Goal: Book appointment/travel/reservation

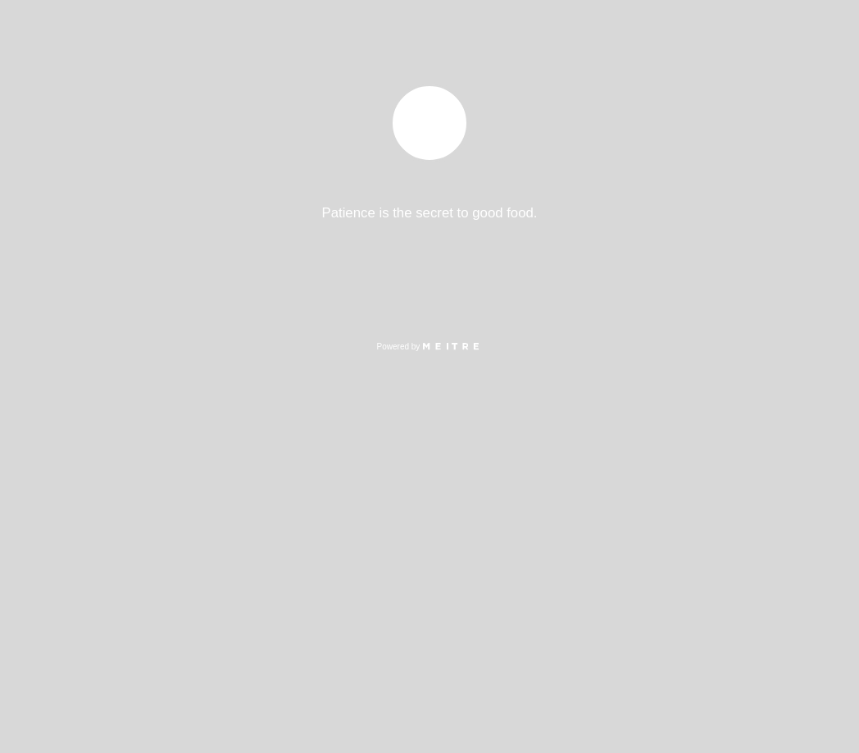
select select "es"
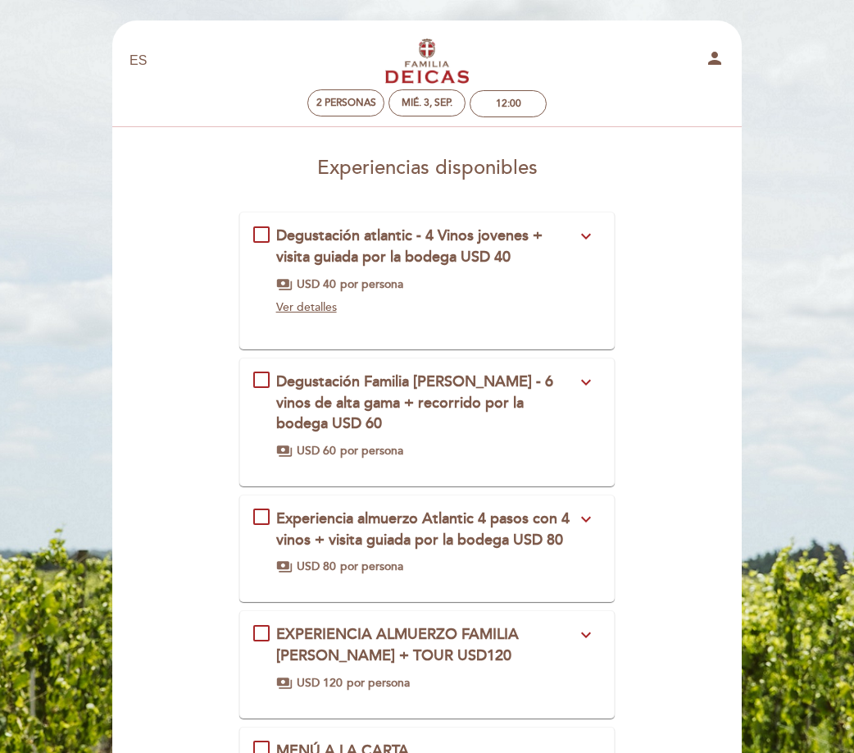
click at [260, 508] on div "Experiencia almuerzo Atlantic 4 pasos con 4 vinos + visita guiada por la bodega…" at bounding box center [427, 541] width 348 height 66
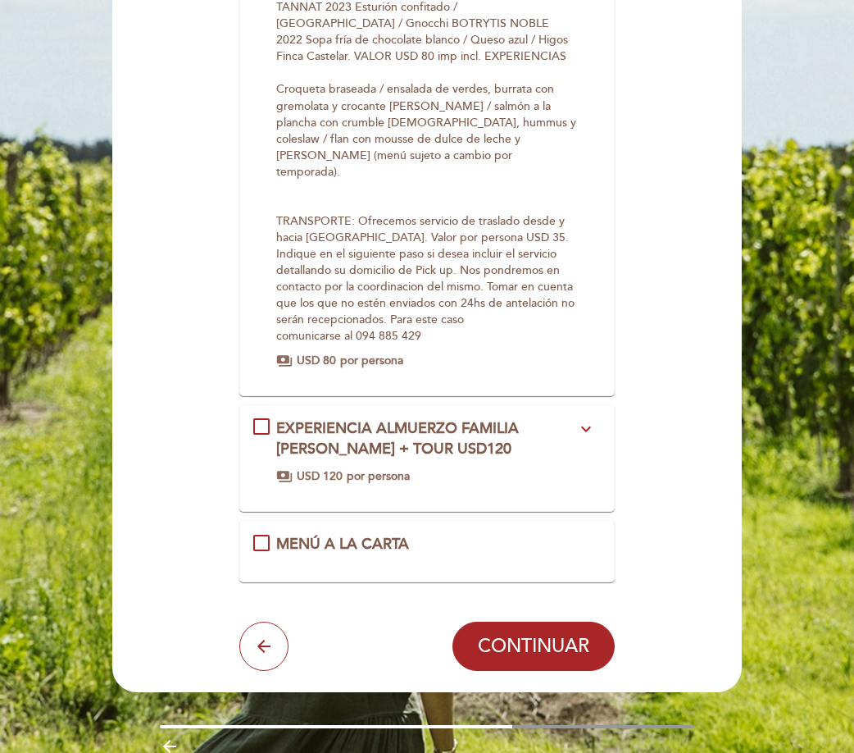
scroll to position [676, 0]
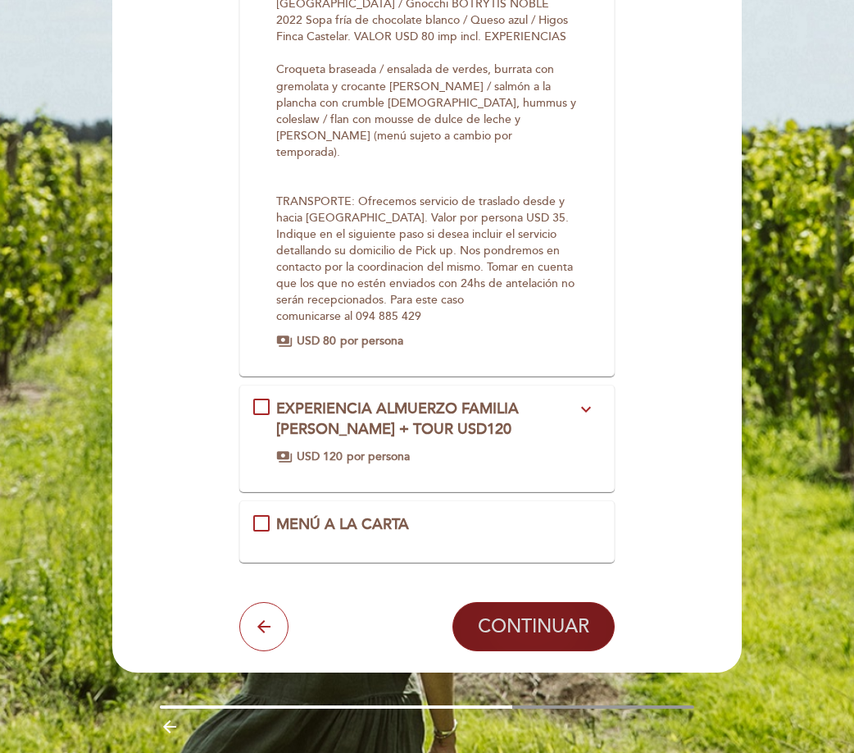
click at [539, 615] on span "CONTINUAR" at bounding box center [534, 626] width 112 height 23
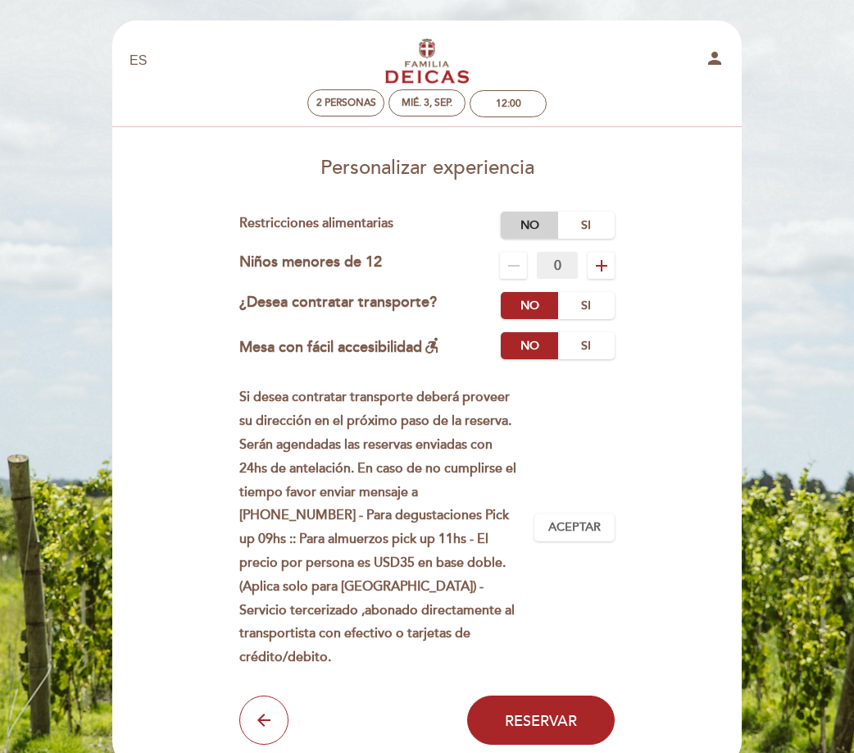
click at [535, 221] on label "No" at bounding box center [529, 225] width 57 height 27
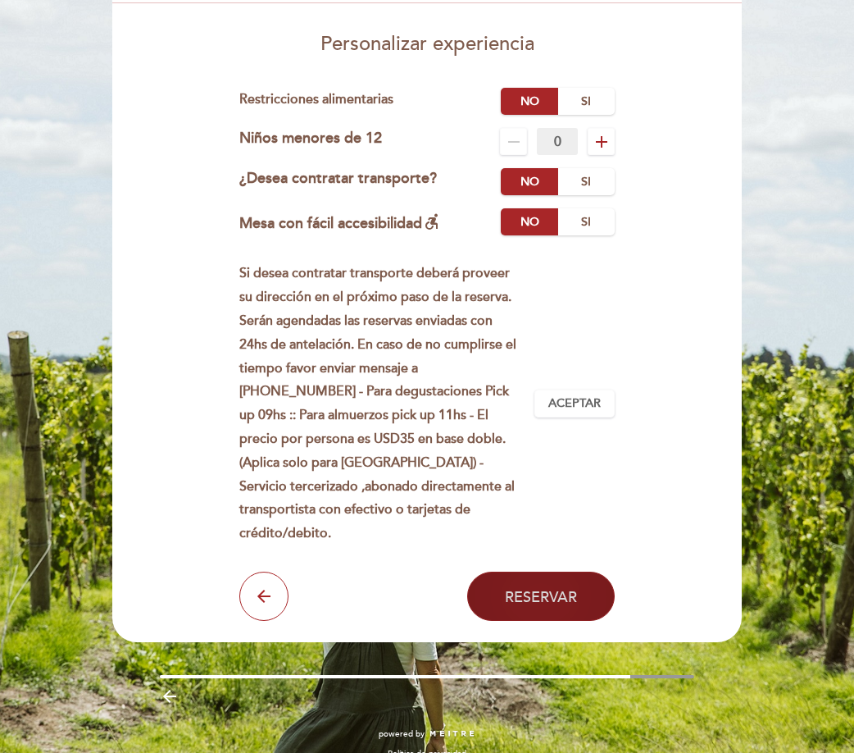
click at [515, 571] on button "Reservar" at bounding box center [541, 595] width 148 height 49
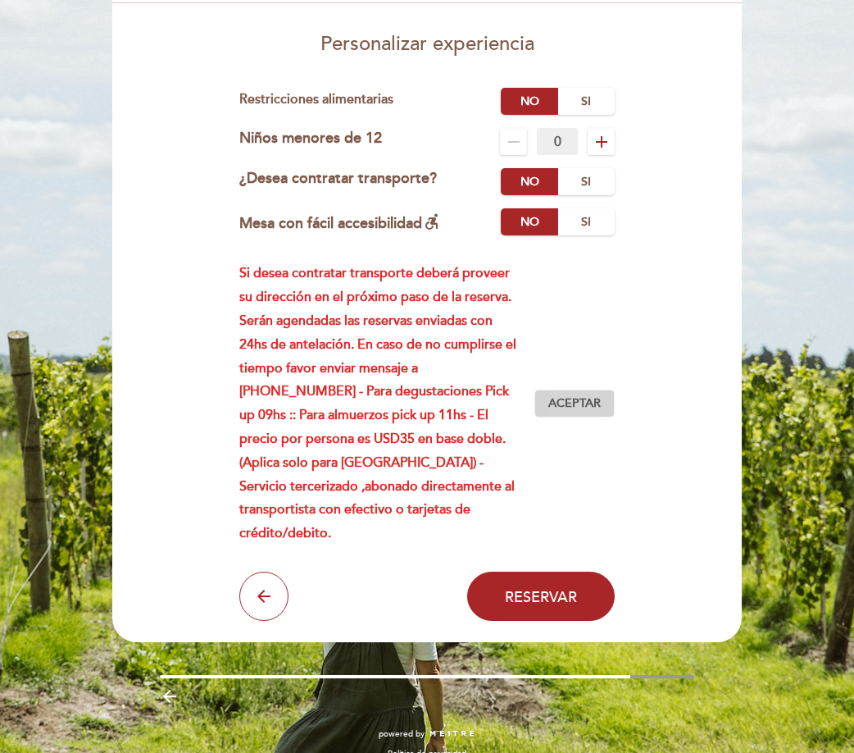
click at [586, 395] on span "Aceptar" at bounding box center [575, 403] width 52 height 17
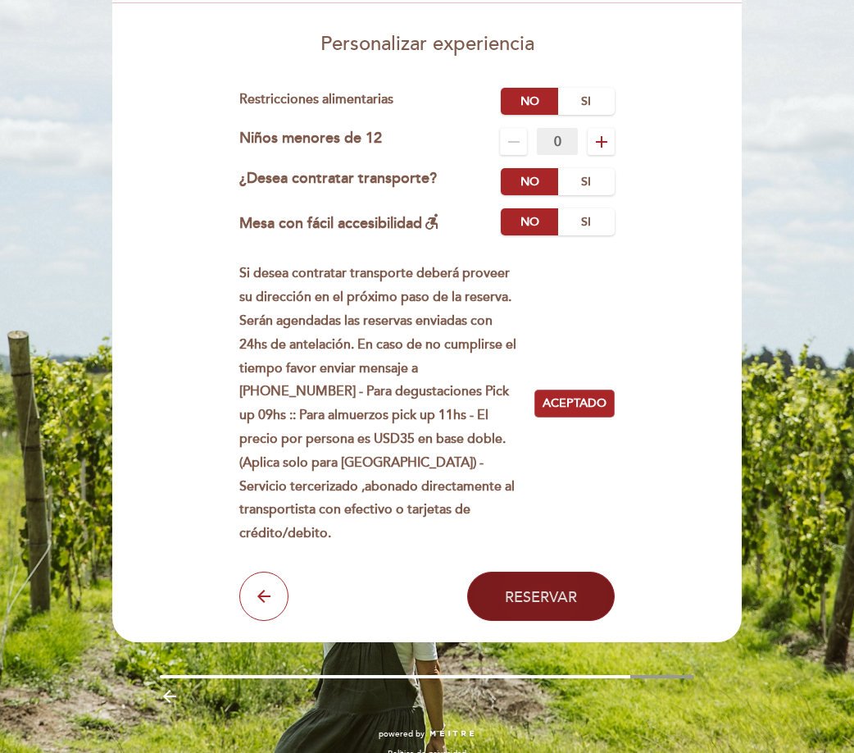
click at [525, 587] on span "Reservar" at bounding box center [541, 596] width 72 height 18
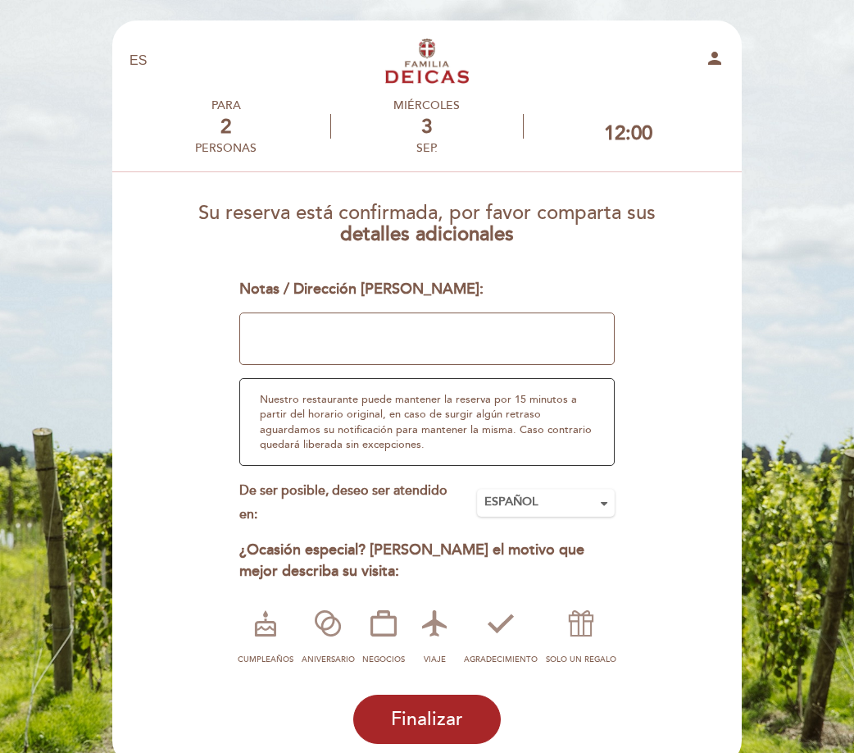
scroll to position [82, 0]
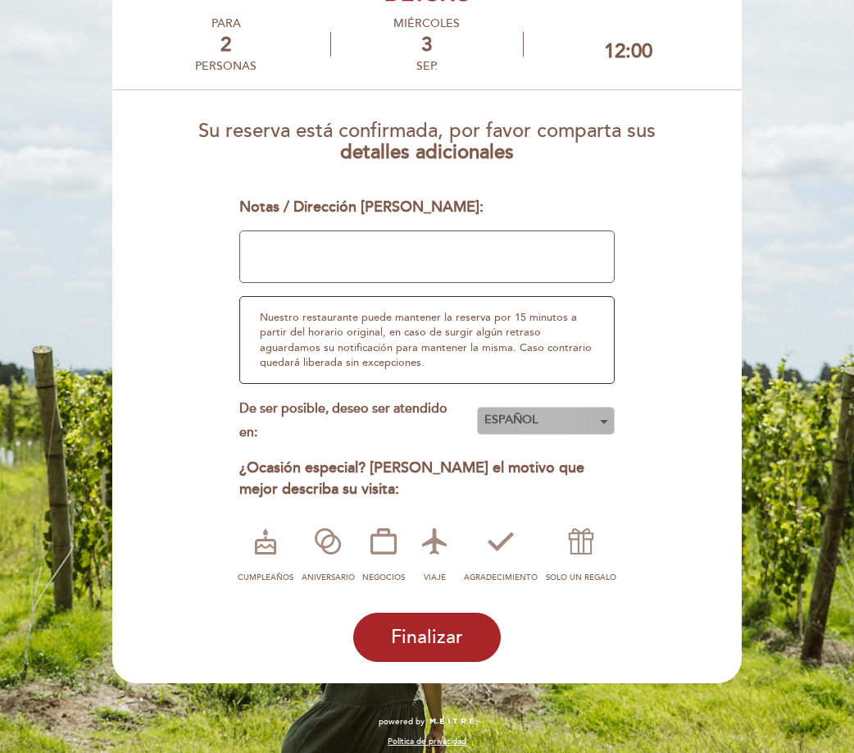
click at [571, 413] on span "ESPAÑOL" at bounding box center [546, 420] width 123 height 16
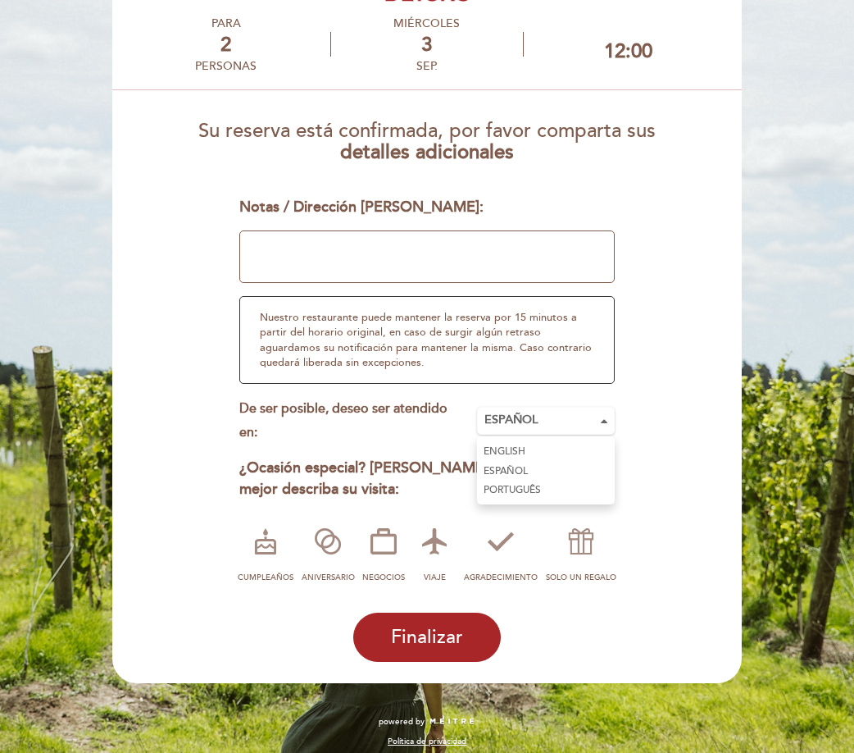
click at [531, 489] on link "PORTUGUÊS" at bounding box center [546, 490] width 138 height 20
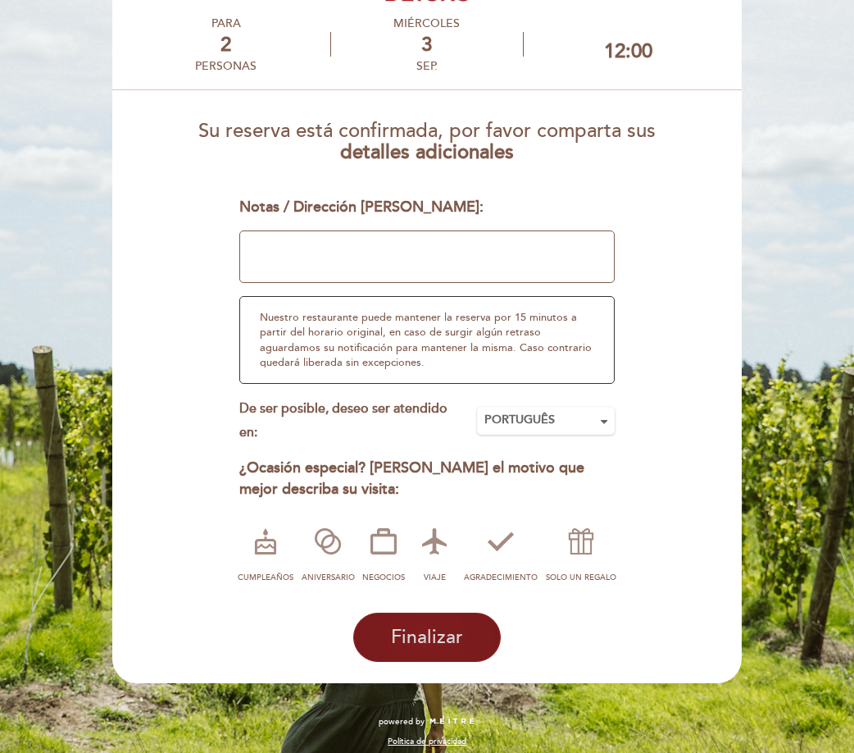
click at [432, 637] on span "Finalizar" at bounding box center [427, 637] width 72 height 23
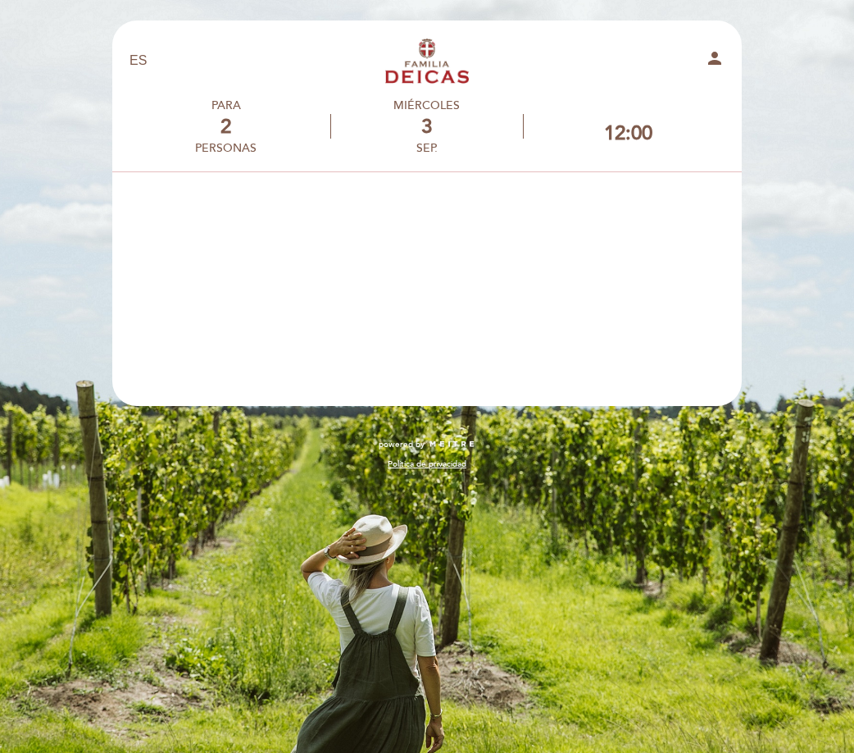
scroll to position [0, 0]
